Goal: Information Seeking & Learning: Learn about a topic

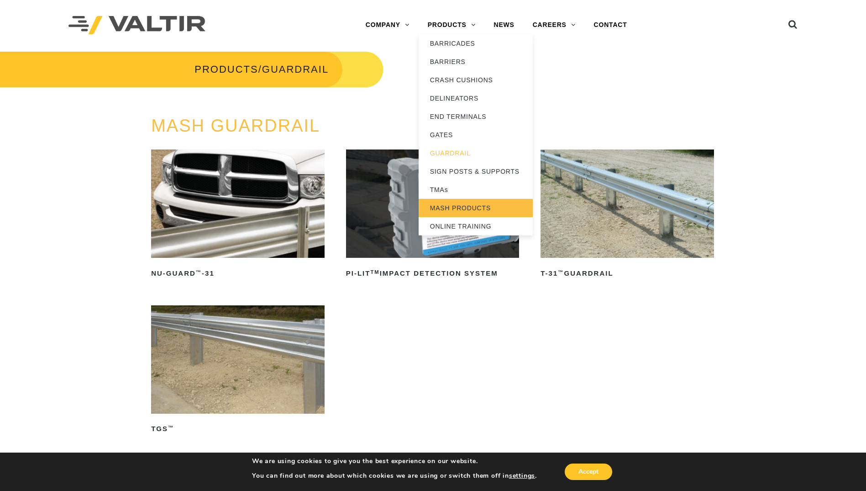
click at [474, 209] on link "MASH PRODUCTS" at bounding box center [476, 208] width 114 height 18
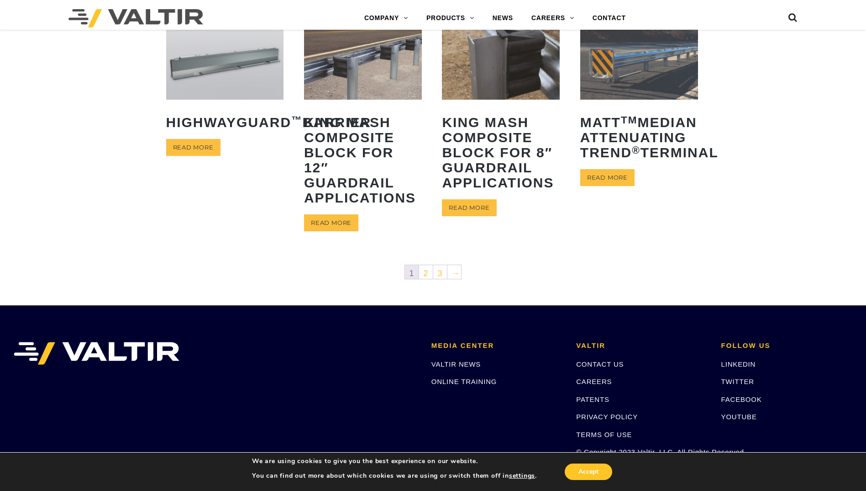
scroll to position [533, 0]
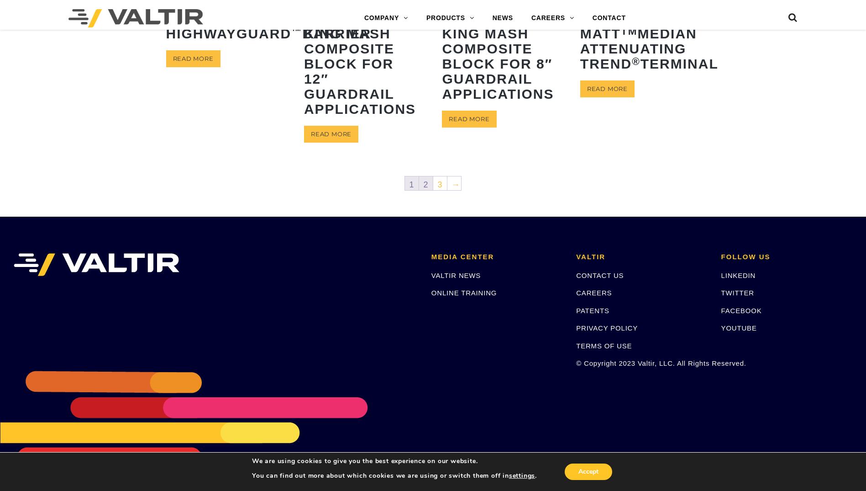
click at [426, 181] on link "2" at bounding box center [426, 183] width 14 height 14
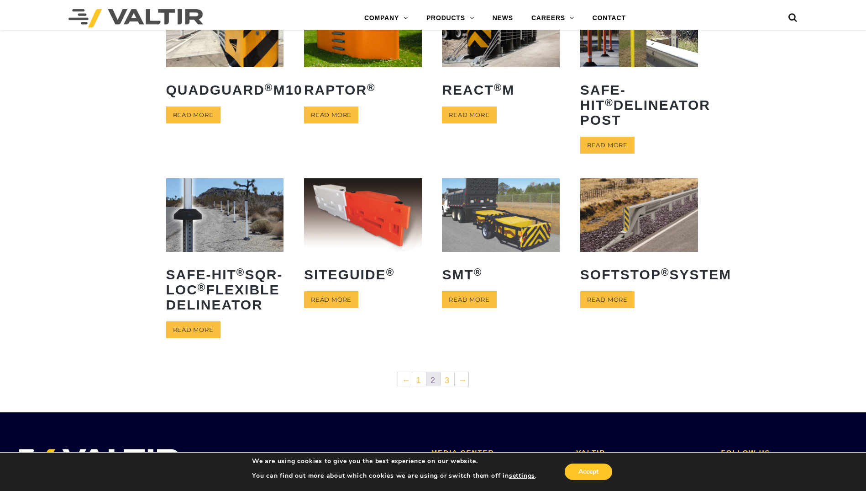
scroll to position [457, 0]
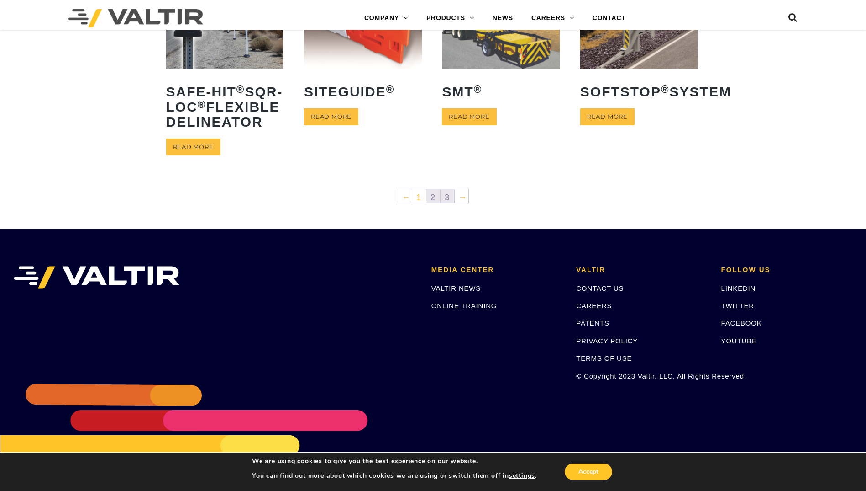
click at [443, 203] on link "3" at bounding box center [448, 196] width 14 height 14
